Goal: Task Accomplishment & Management: Manage account settings

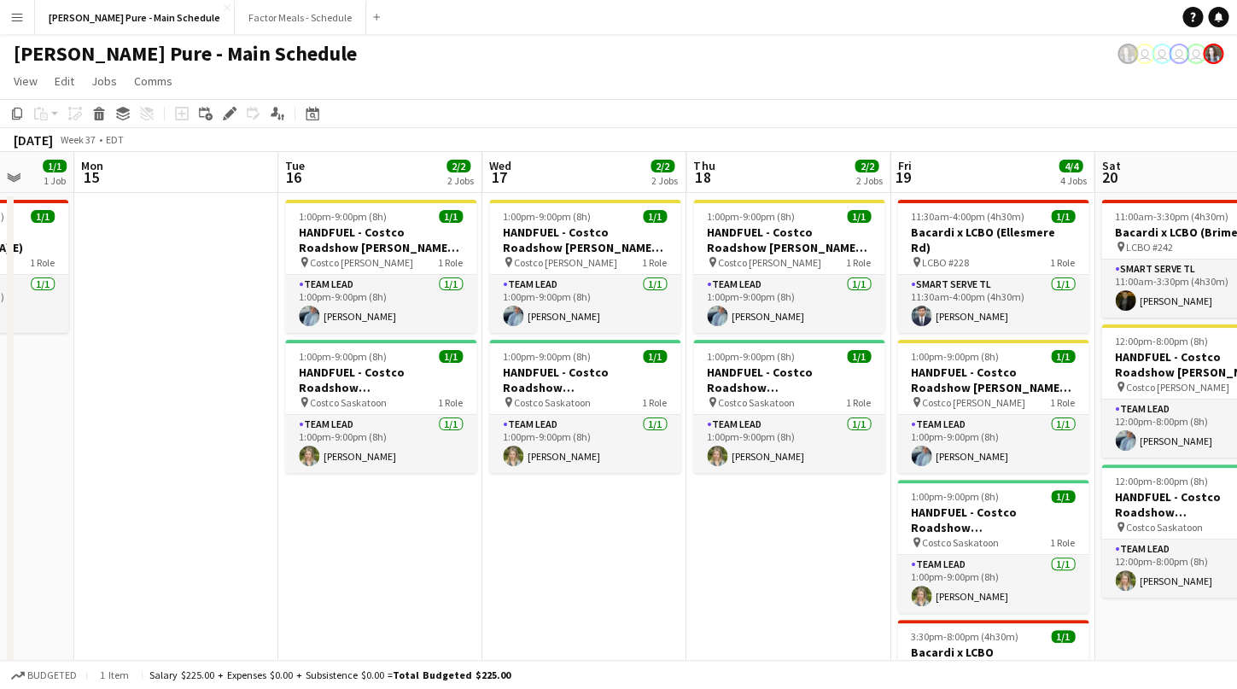
scroll to position [0, 418]
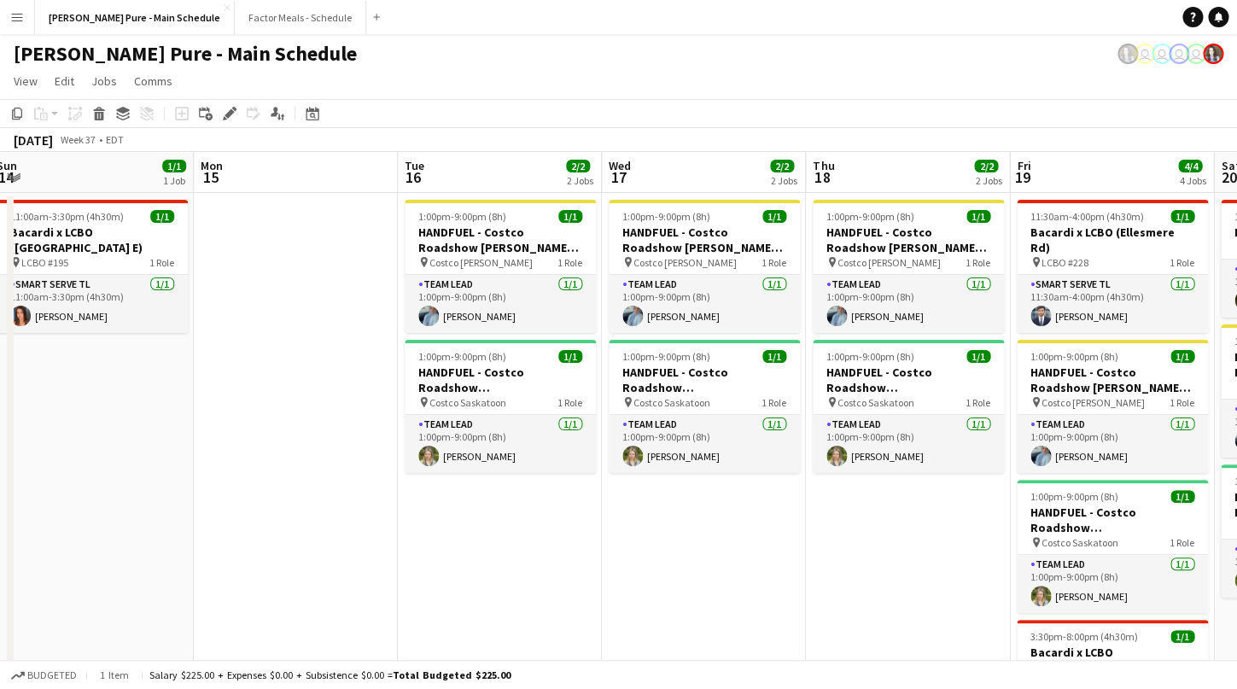
drag, startPoint x: 387, startPoint y: 491, endPoint x: 765, endPoint y: 494, distance: 378.2
click at [471, 253] on h3 "HANDFUEL - Costco Roadshow [PERSON_NAME], [GEOGRAPHIC_DATA]" at bounding box center [500, 240] width 191 height 31
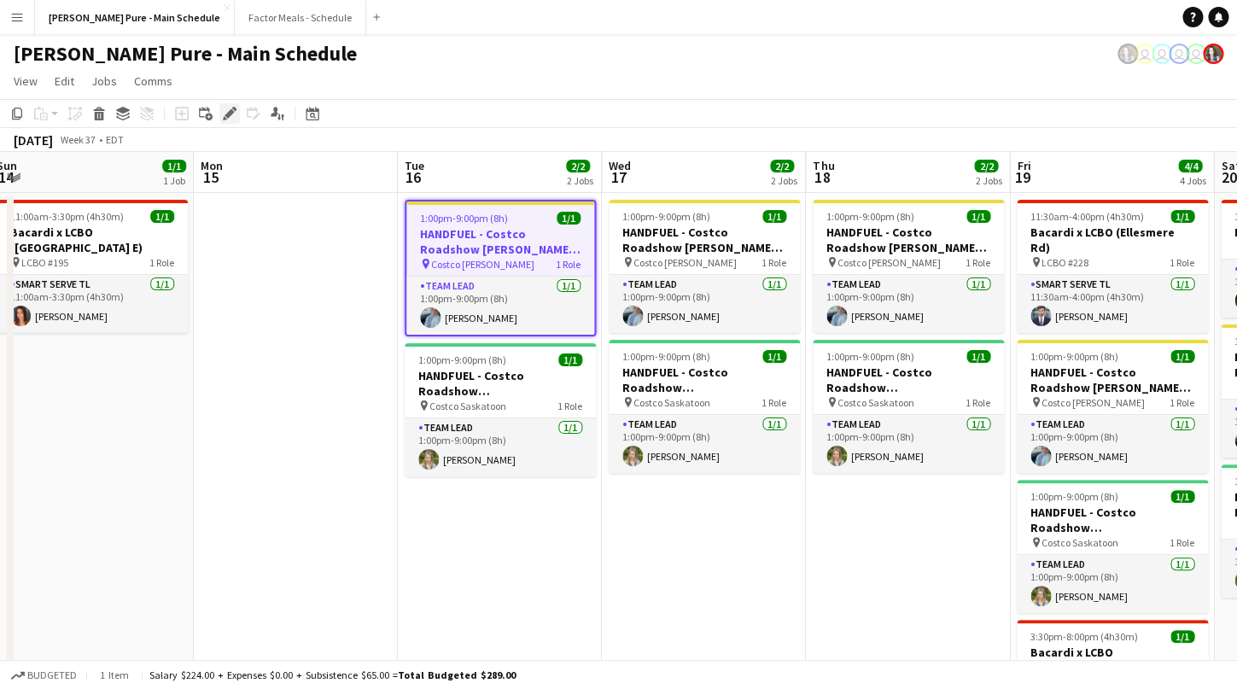
click at [228, 112] on icon "Edit" at bounding box center [230, 114] width 14 height 14
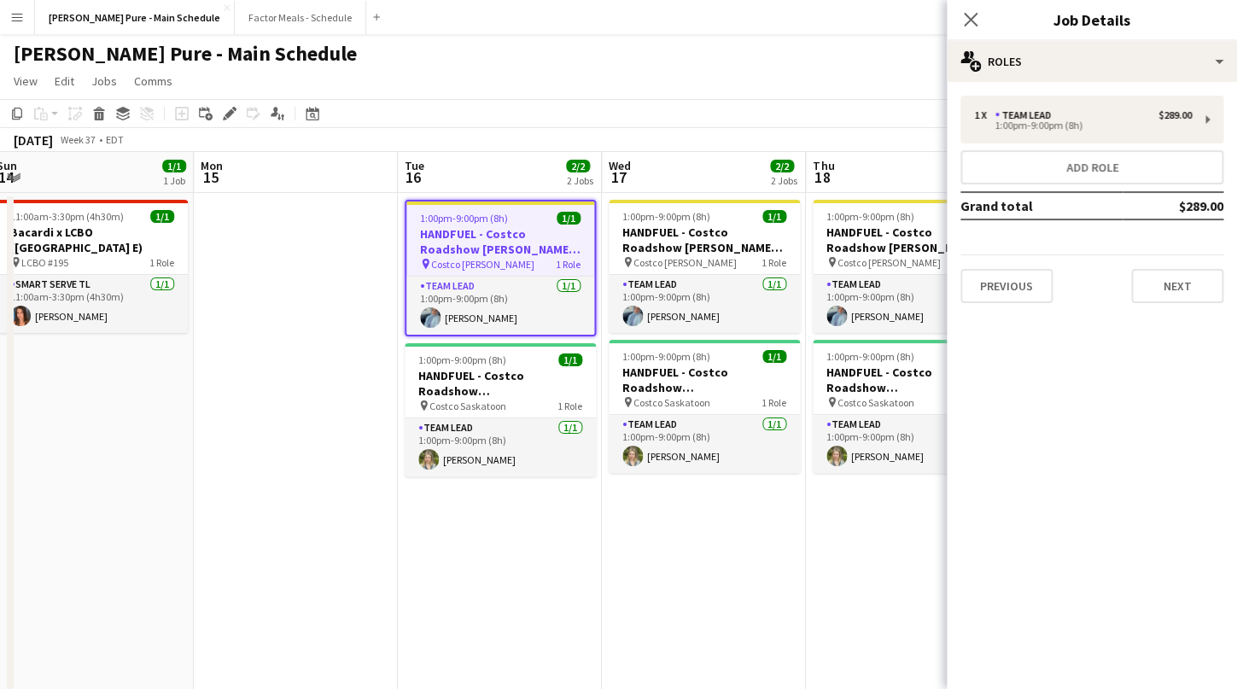
click at [1017, 308] on div "1 x Team Lead $289.00 1:00pm-9:00pm (8h) Add role Grand total $289.00 Previous …" at bounding box center [1092, 199] width 290 height 235
click at [1013, 288] on button "Previous" at bounding box center [1006, 286] width 92 height 34
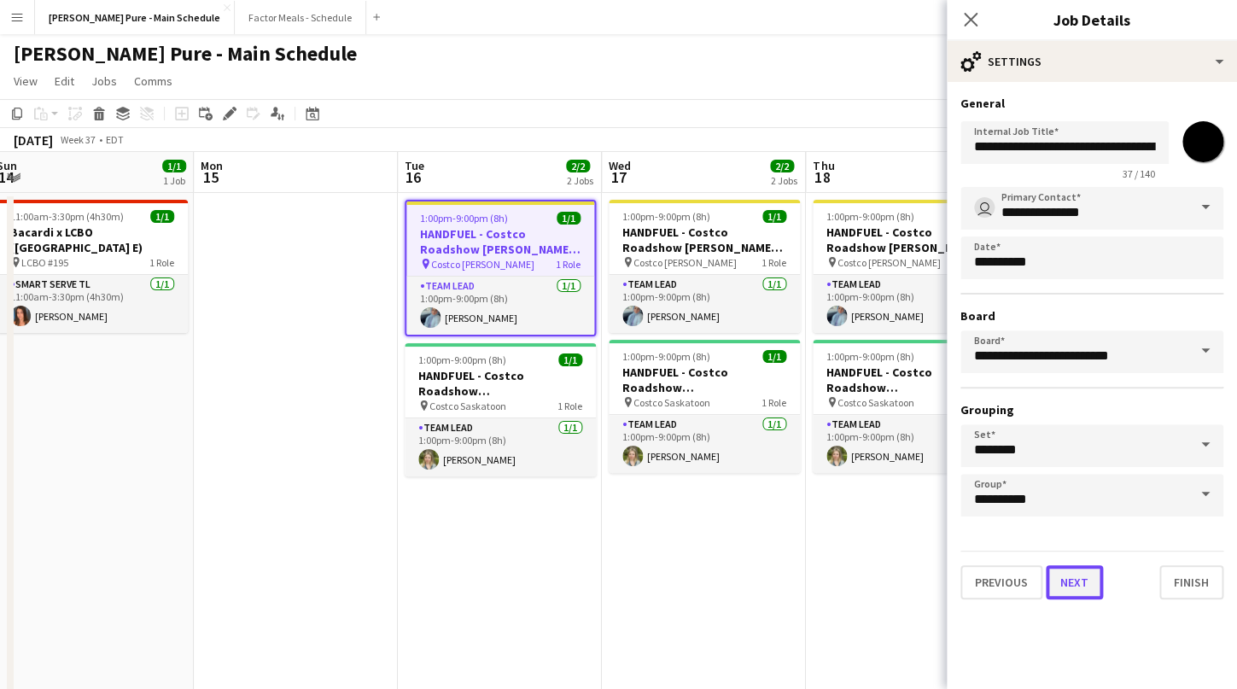
click at [1077, 586] on button "Next" at bounding box center [1074, 582] width 57 height 34
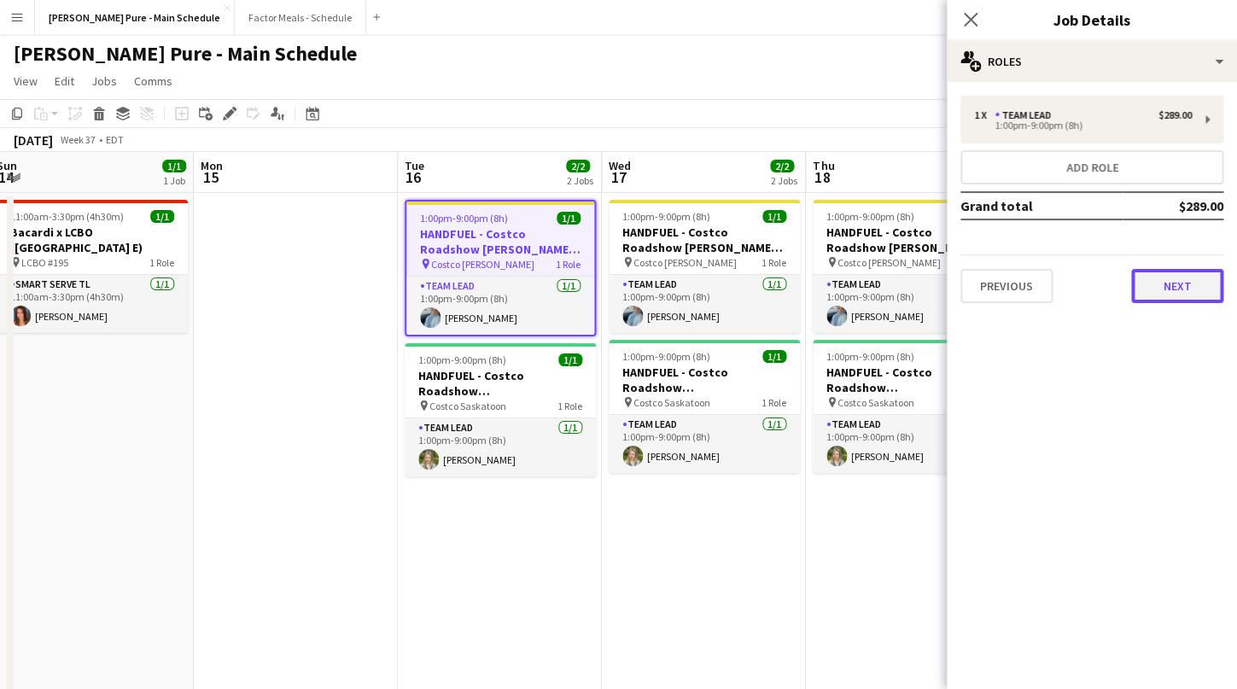
click at [1175, 289] on button "Next" at bounding box center [1177, 286] width 92 height 34
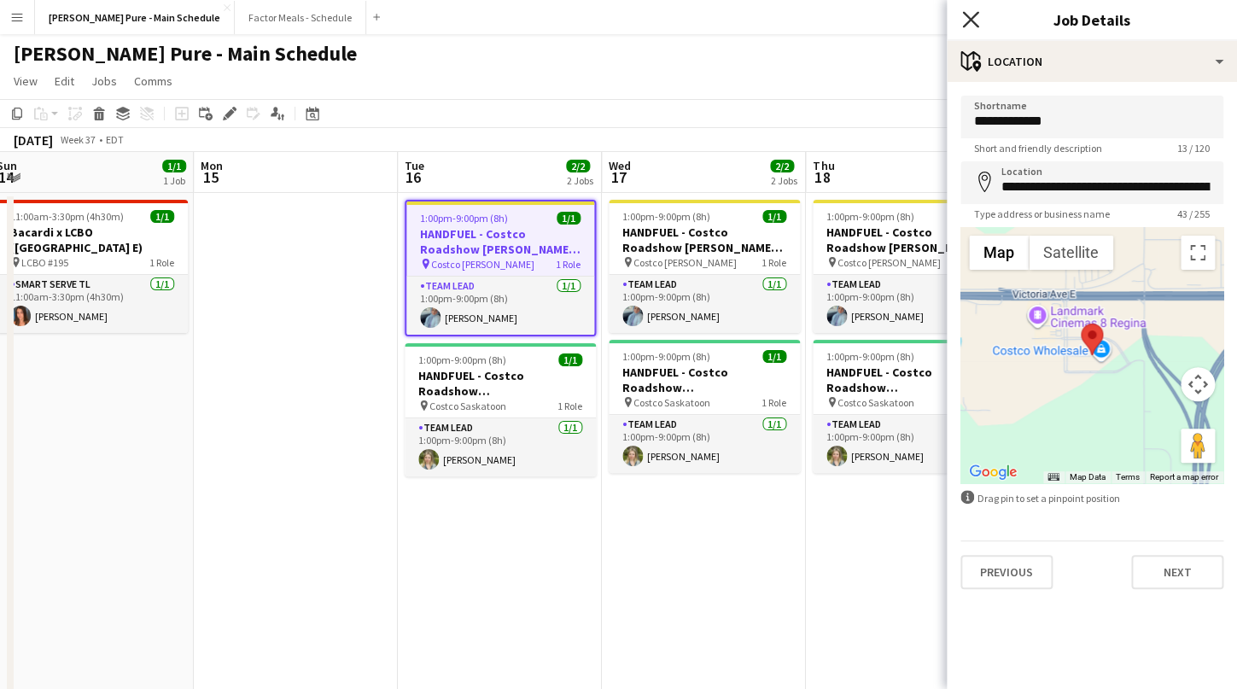
click at [969, 15] on icon "Close pop-in" at bounding box center [970, 19] width 16 height 16
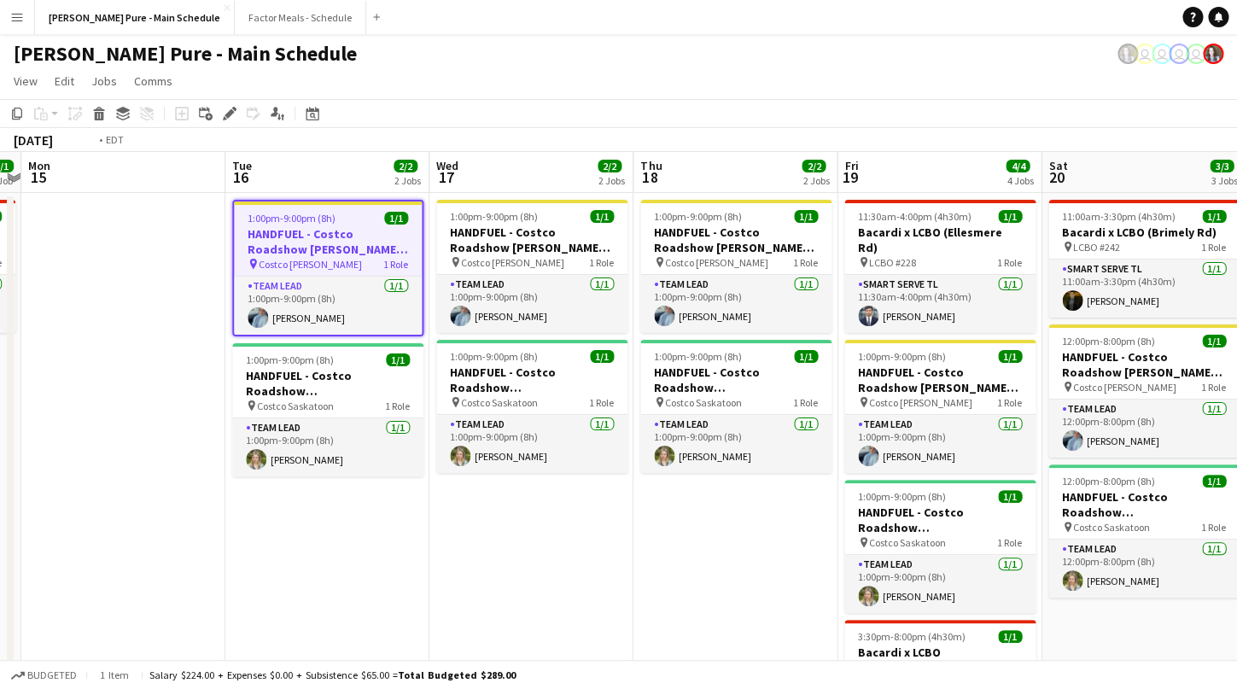
drag, startPoint x: 982, startPoint y: 523, endPoint x: 403, endPoint y: 488, distance: 579.9
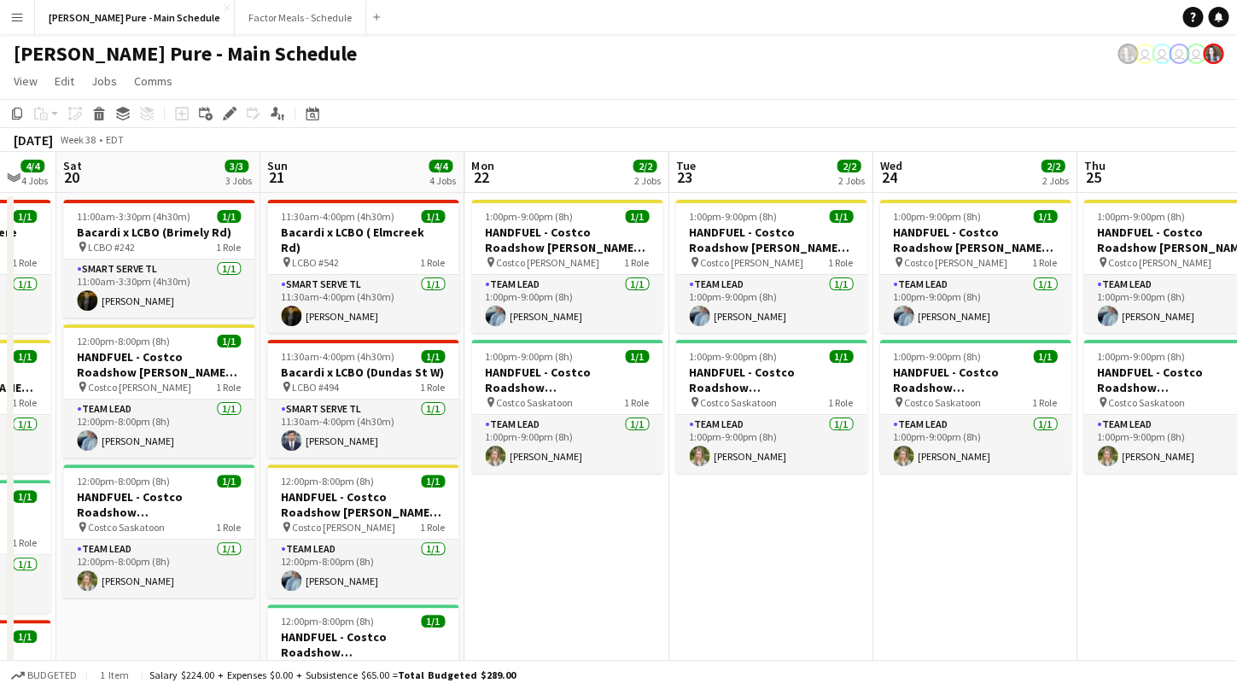
drag, startPoint x: 889, startPoint y: 446, endPoint x: 470, endPoint y: 374, distance: 424.6
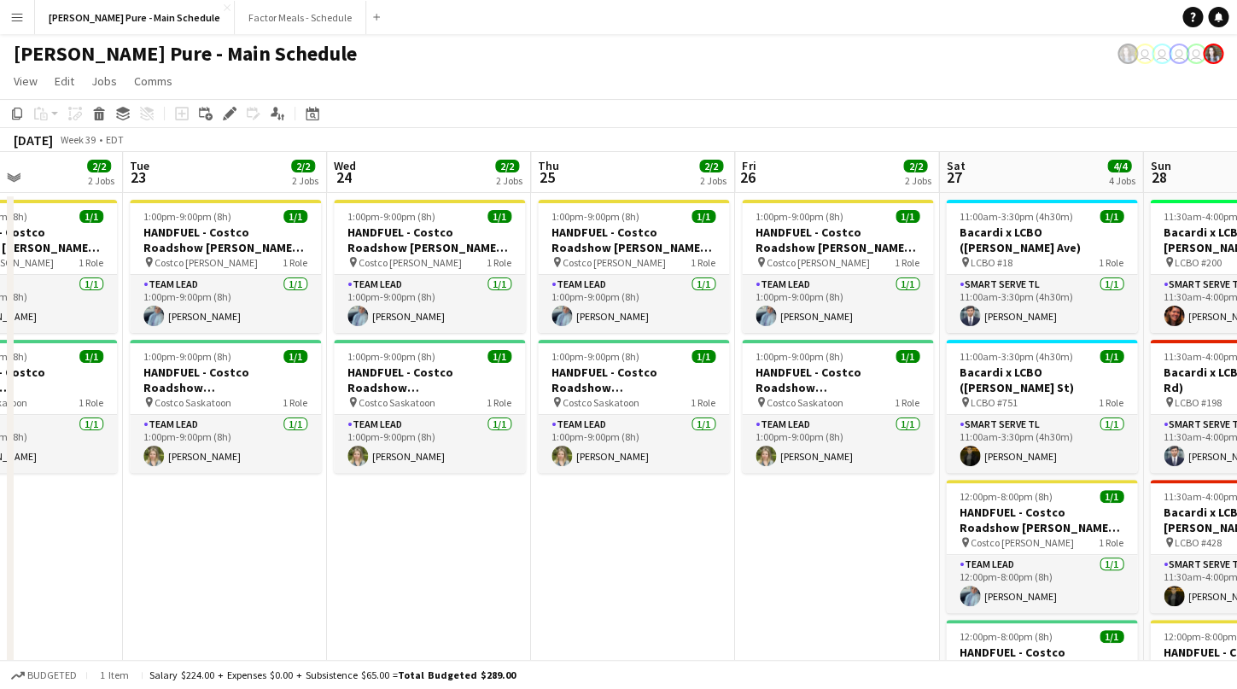
drag, startPoint x: 998, startPoint y: 382, endPoint x: 453, endPoint y: 309, distance: 549.5
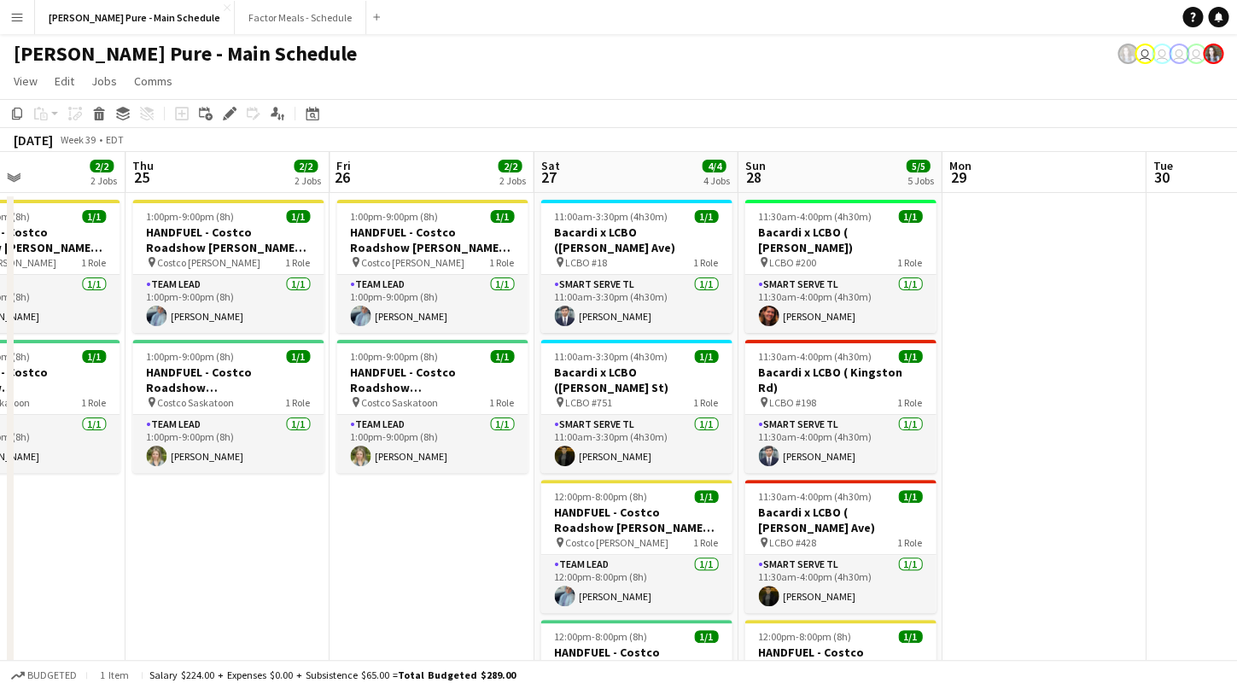
scroll to position [0, 516]
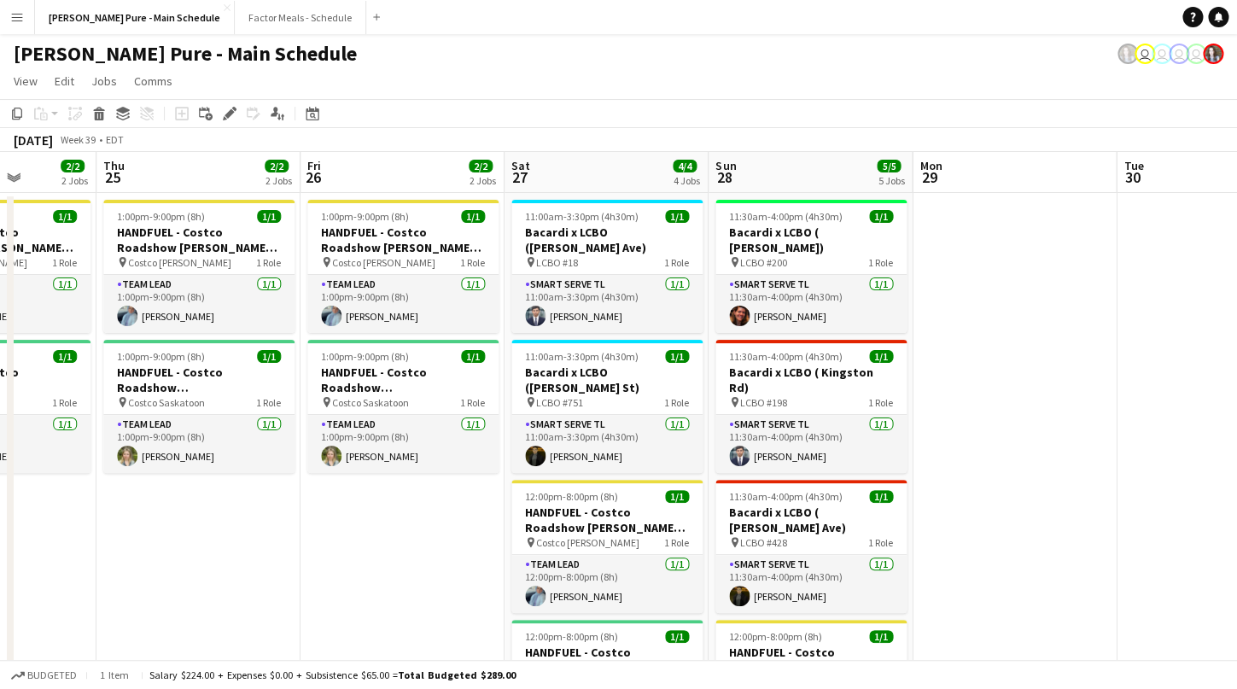
drag, startPoint x: 866, startPoint y: 391, endPoint x: 431, endPoint y: 266, distance: 452.3
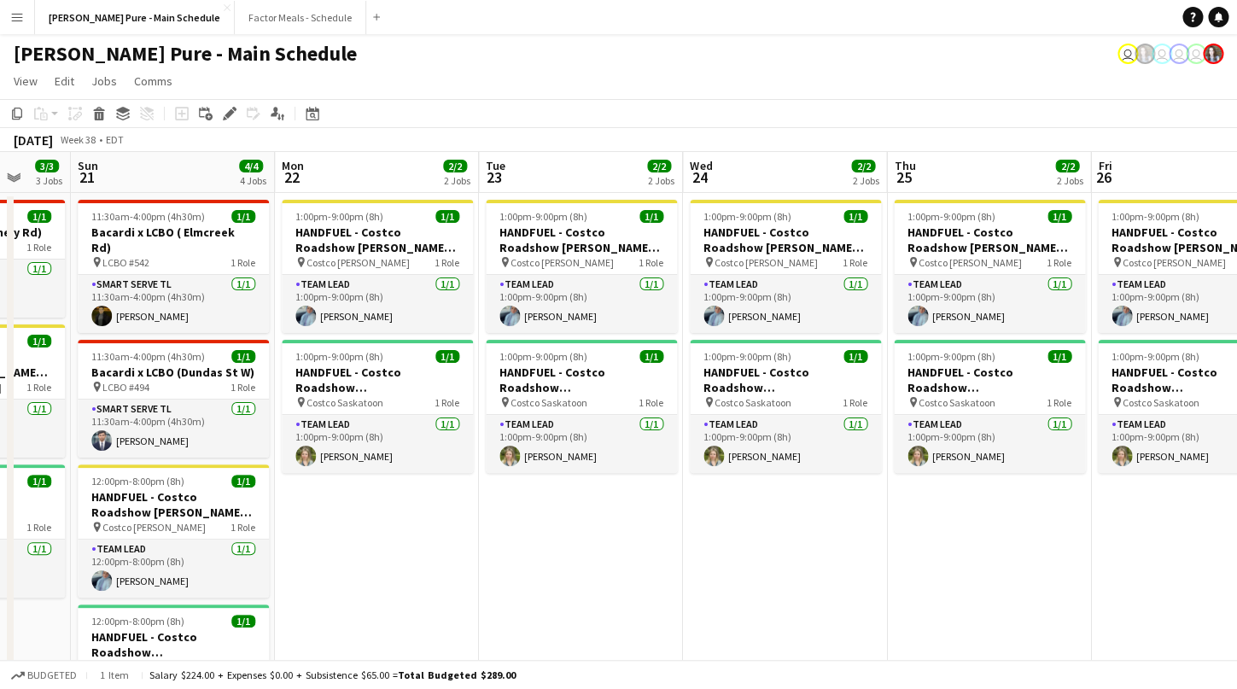
drag, startPoint x: 296, startPoint y: 280, endPoint x: 1087, endPoint y: 207, distance: 793.9
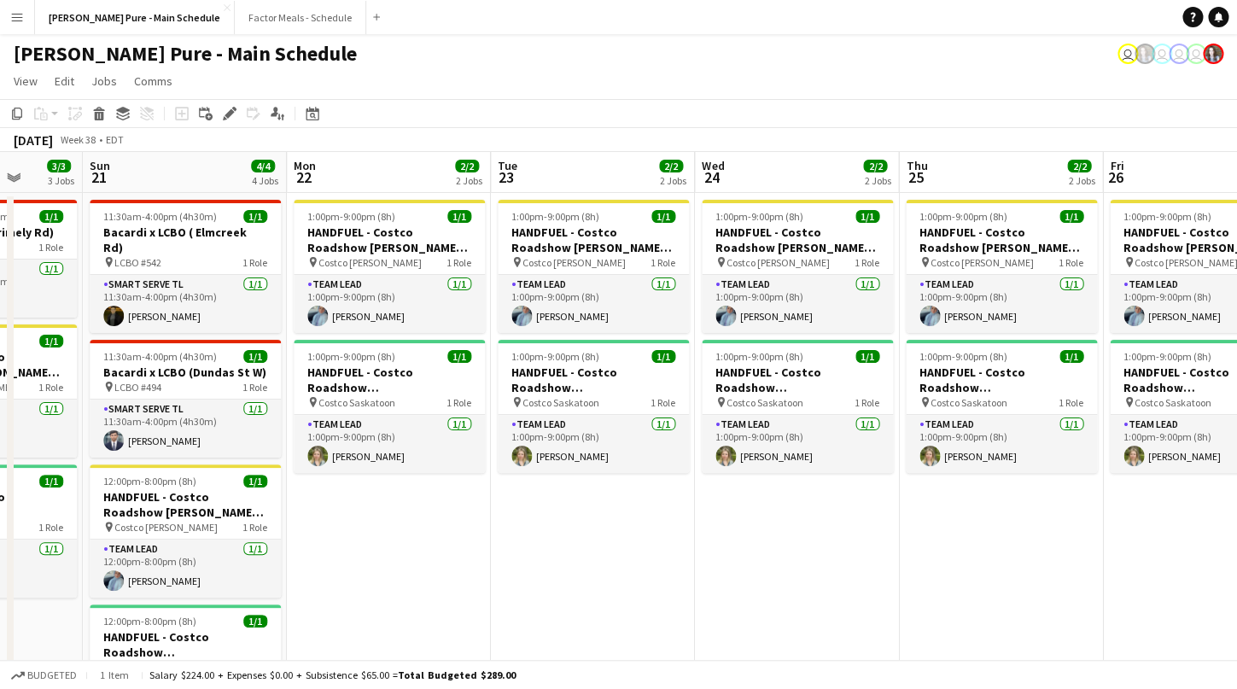
drag, startPoint x: 492, startPoint y: 242, endPoint x: 1116, endPoint y: 207, distance: 625.0
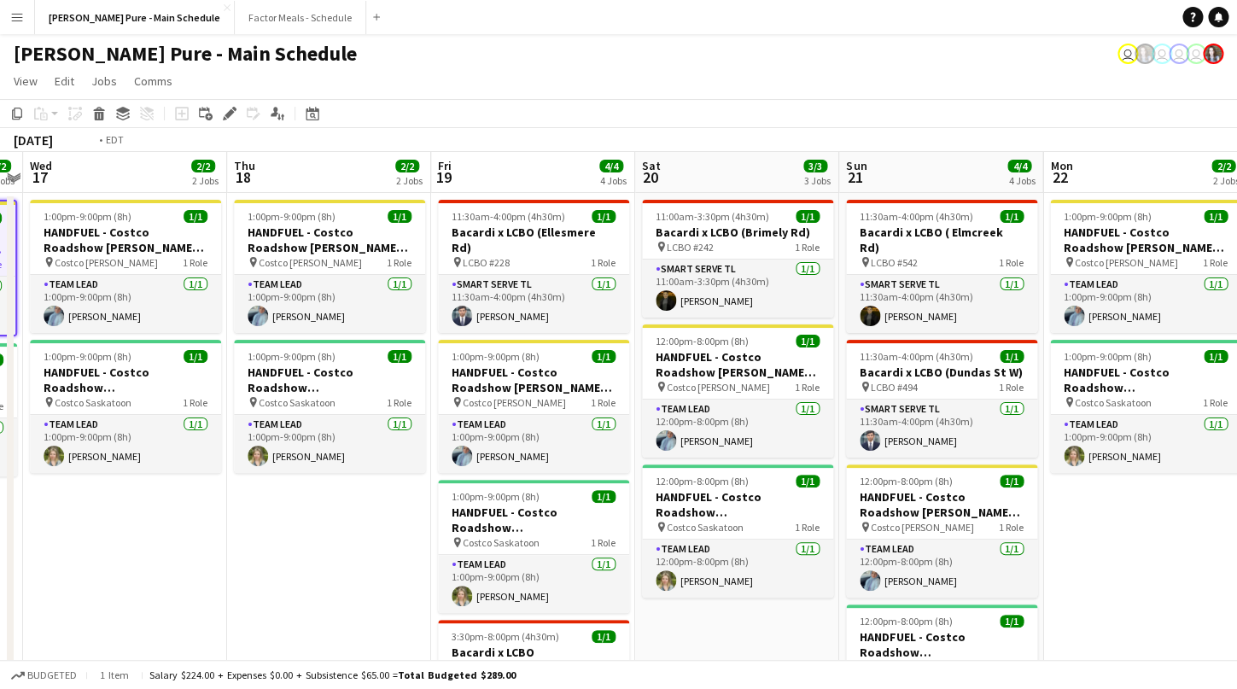
scroll to position [0, 417]
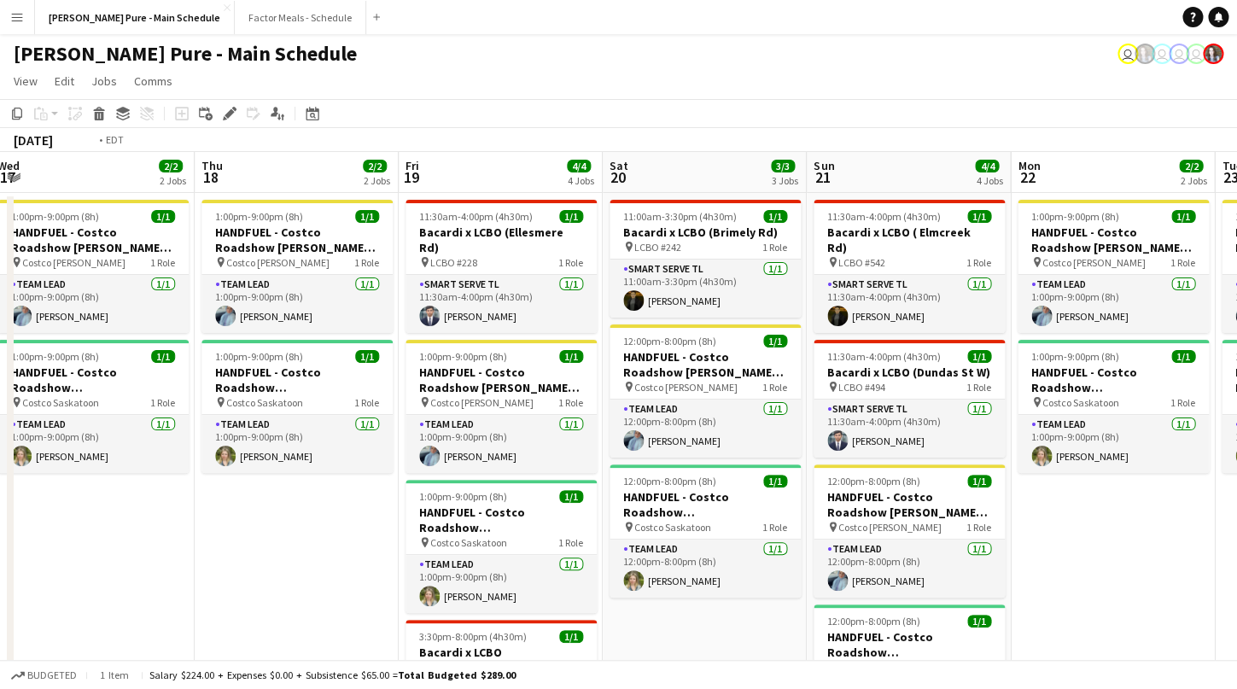
drag, startPoint x: 414, startPoint y: 263, endPoint x: 1140, endPoint y: 207, distance: 727.8
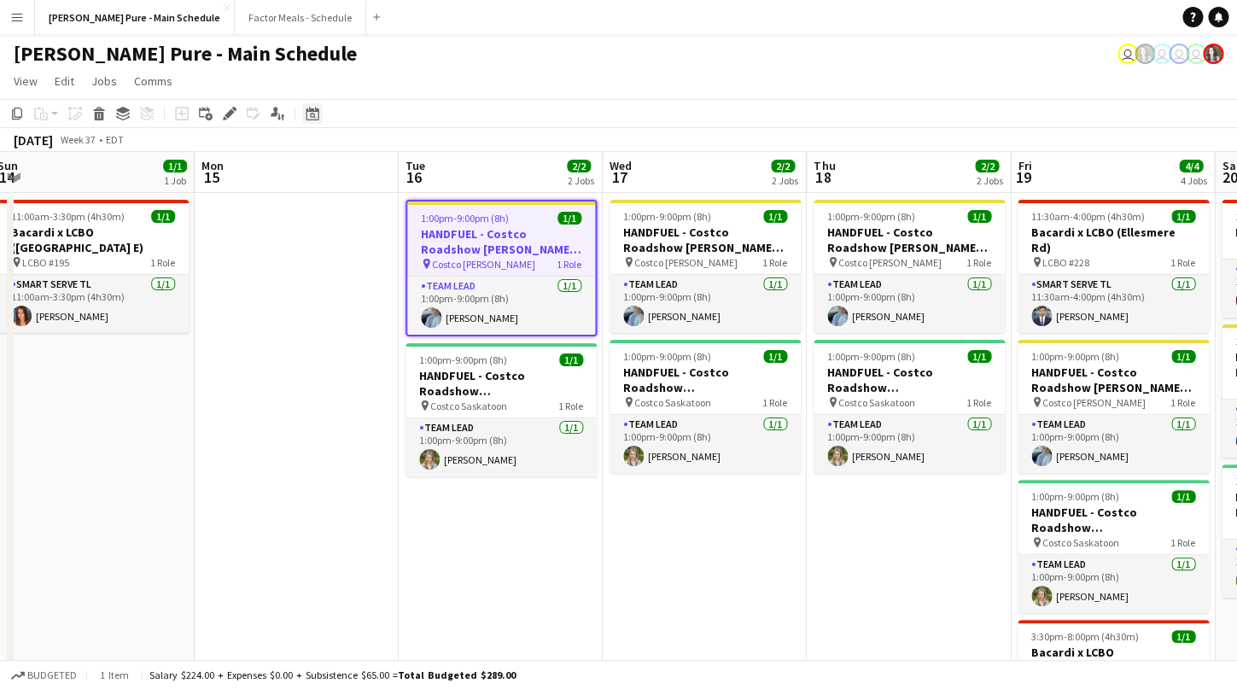
click at [313, 115] on icon "Date picker" at bounding box center [313, 114] width 14 height 14
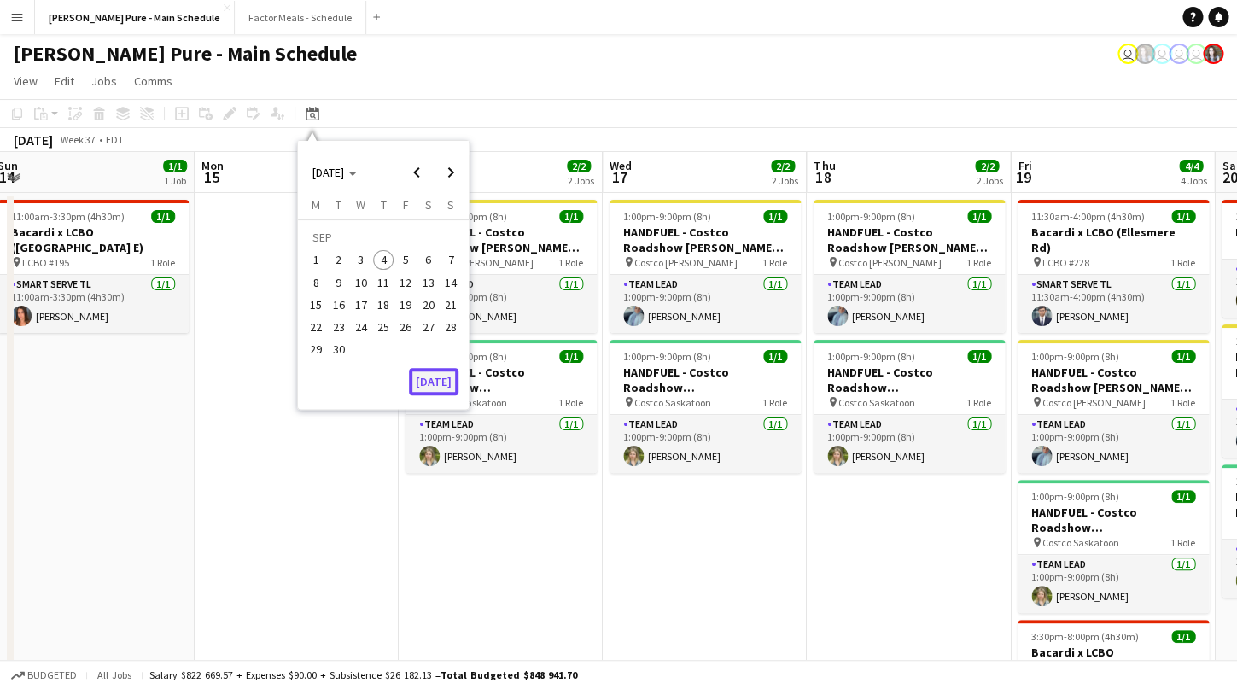
click at [441, 380] on button "[DATE]" at bounding box center [434, 381] width 50 height 27
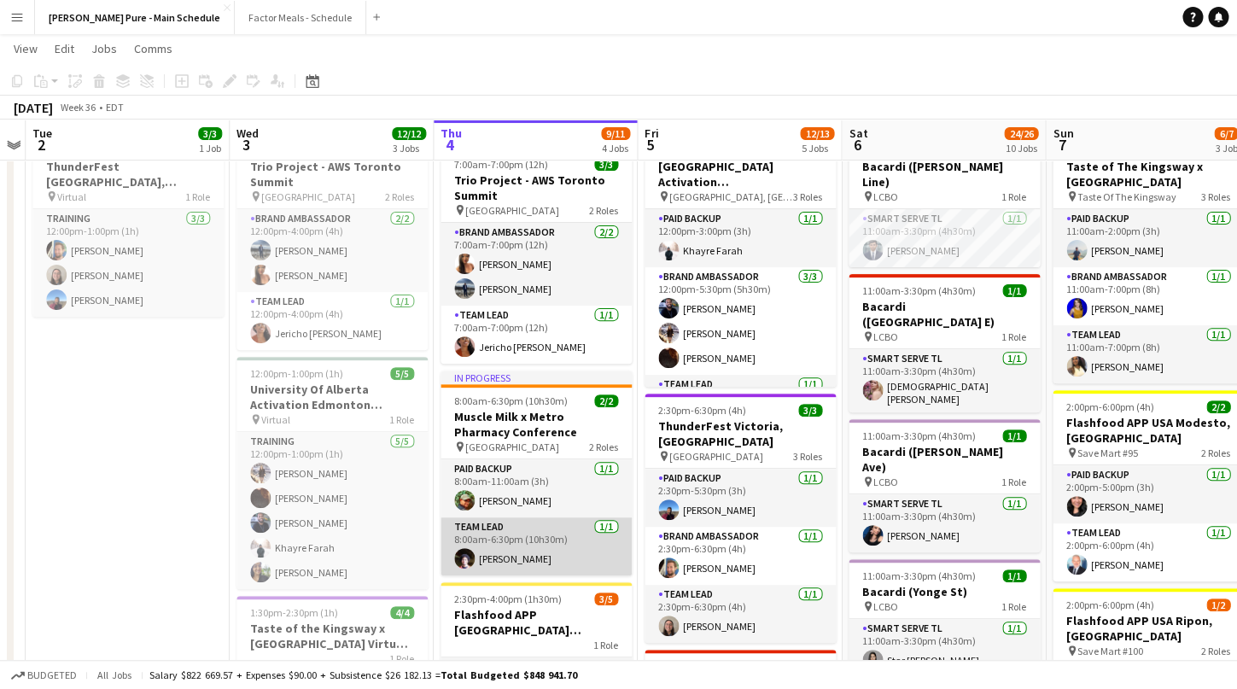
scroll to position [0, 0]
